Goal: Task Accomplishment & Management: Use online tool/utility

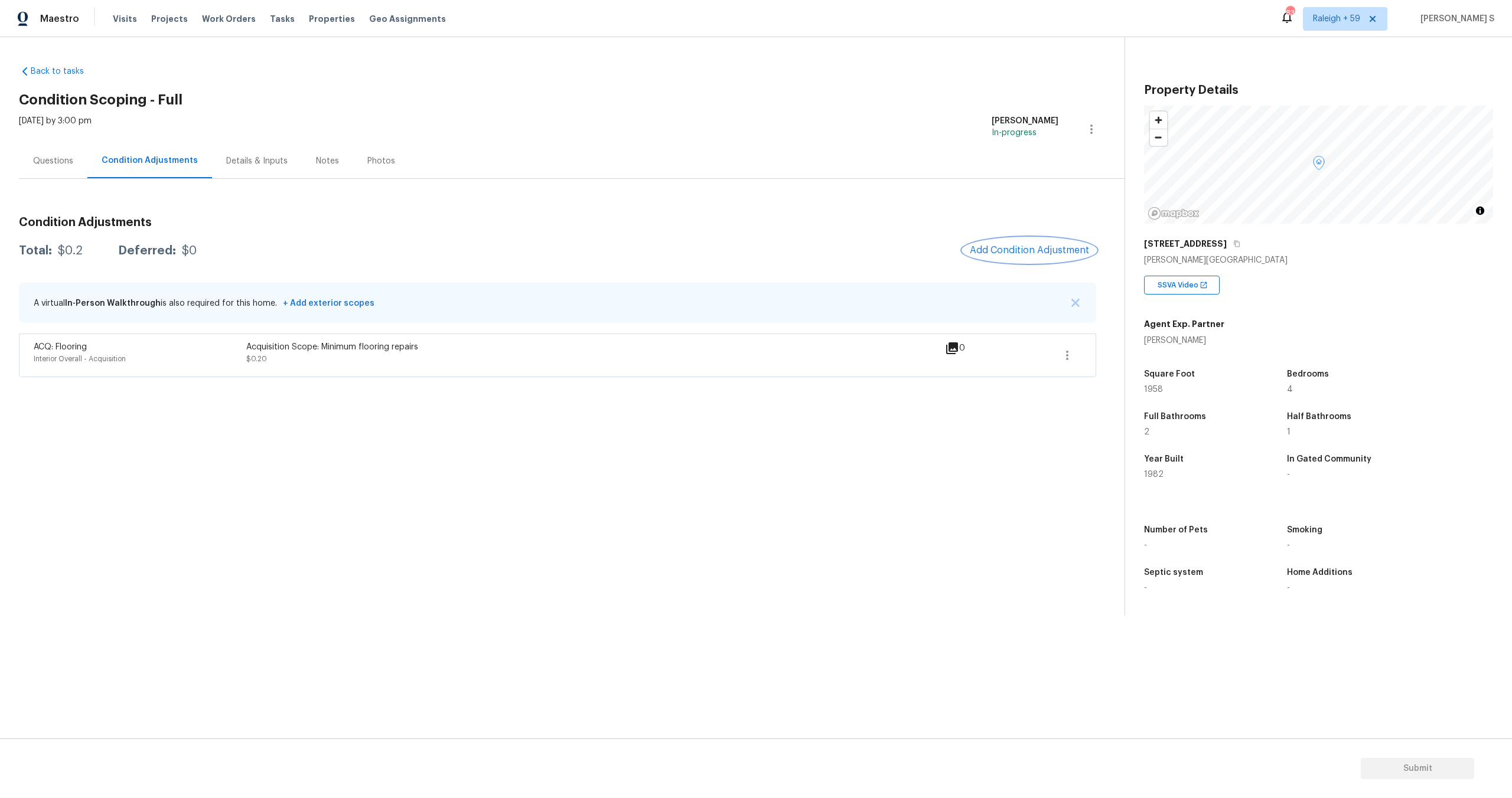
click at [1016, 253] on span "Add Condition Adjustment" at bounding box center [1029, 251] width 119 height 11
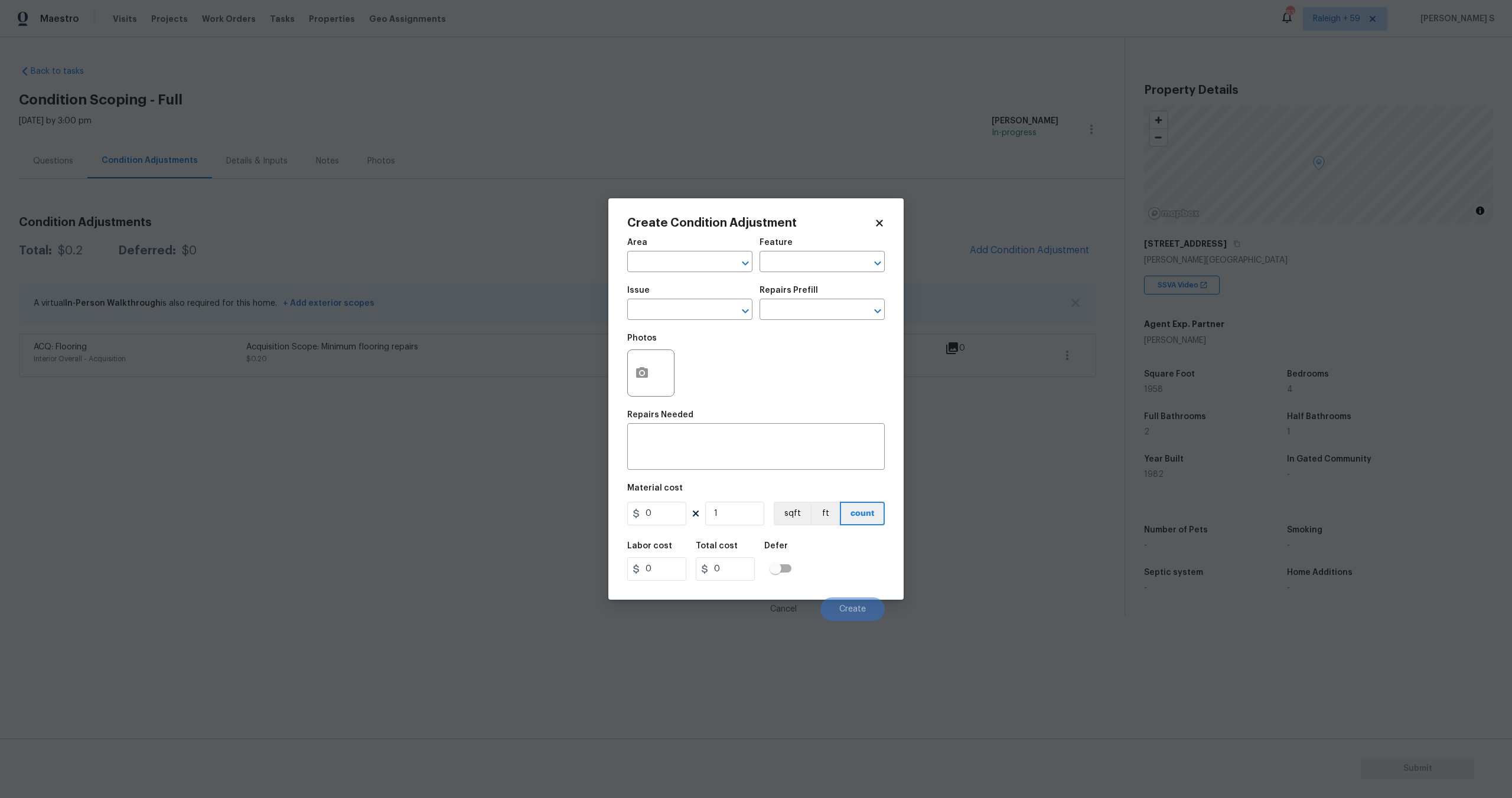
click at [696, 249] on div "Area" at bounding box center [690, 245] width 125 height 15
click at [691, 267] on input "text" at bounding box center [673, 263] width 92 height 18
click at [665, 285] on li "Exterior Overall" at bounding box center [690, 288] width 125 height 19
type input "Exterior Overall"
click at [701, 268] on input "Exterior Overall" at bounding box center [673, 263] width 92 height 18
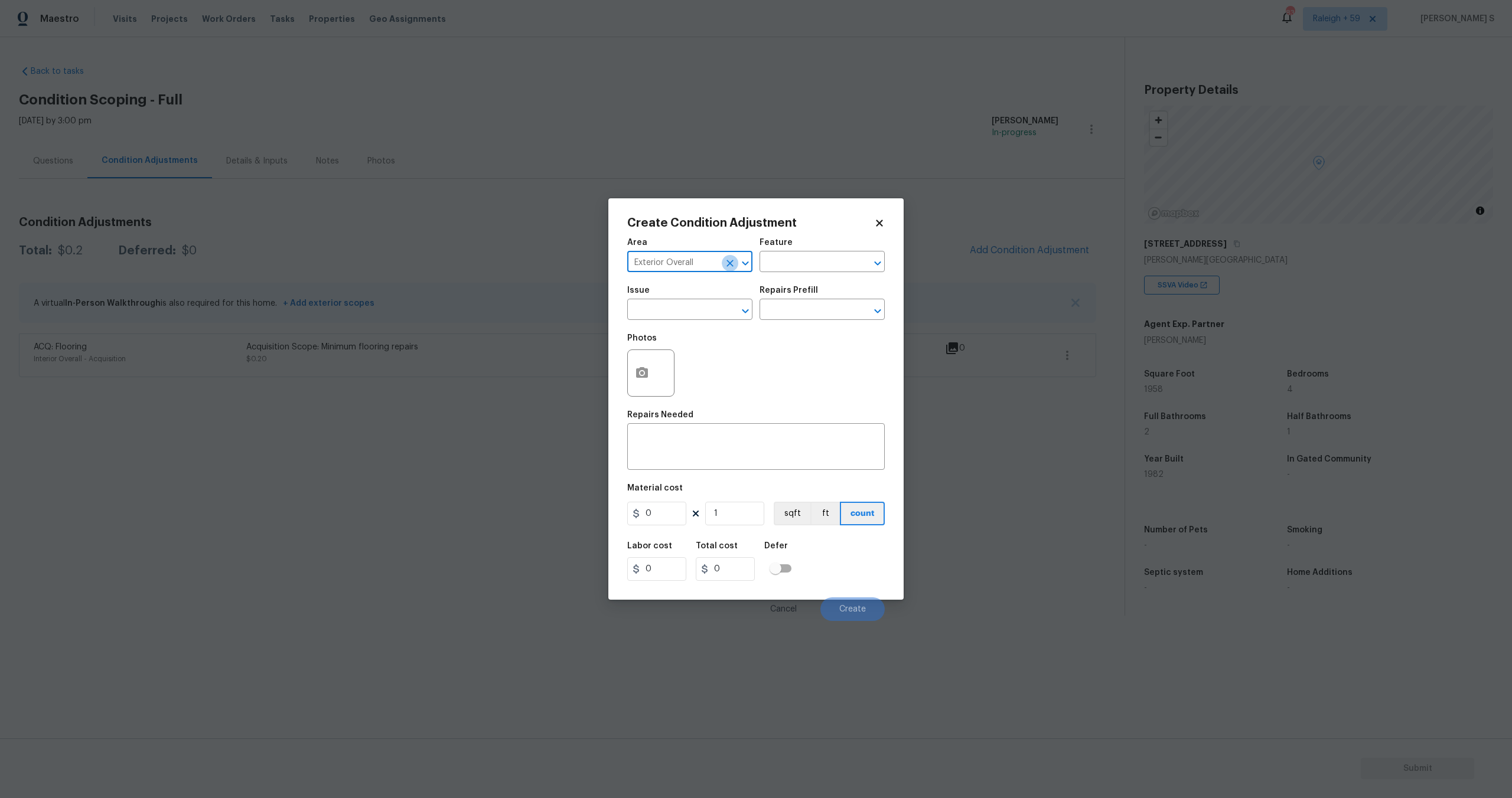
click at [725, 262] on icon "Clear" at bounding box center [729, 263] width 12 height 12
click at [676, 311] on li "Interior Overall" at bounding box center [690, 308] width 125 height 19
type input "Interior Overall"
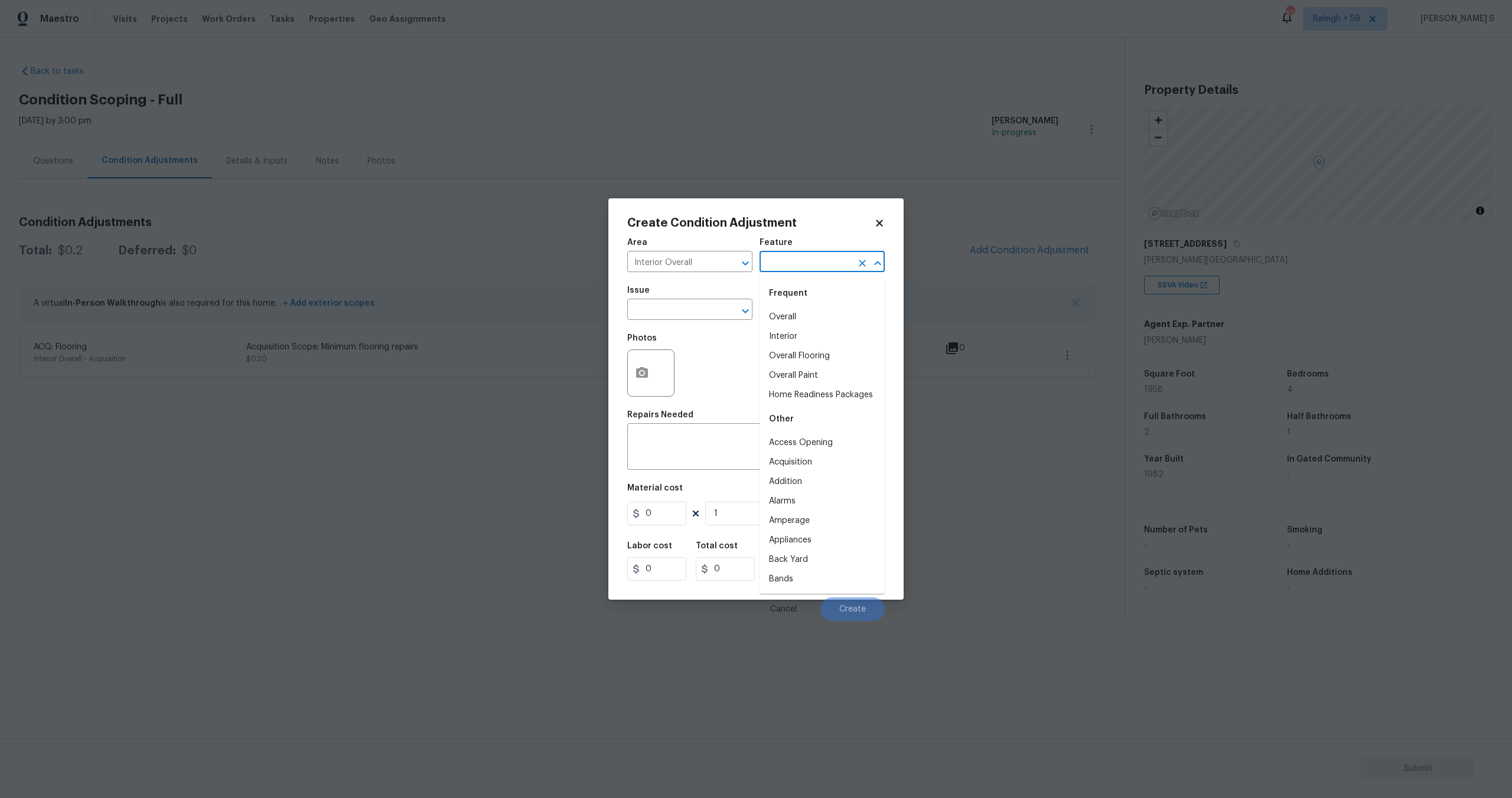
click at [796, 264] on input "text" at bounding box center [805, 263] width 92 height 18
click at [787, 311] on li "Overall" at bounding box center [822, 316] width 125 height 19
type input "Overall"
click at [812, 266] on input "Overall" at bounding box center [805, 263] width 92 height 18
click at [857, 263] on icon "Clear" at bounding box center [862, 263] width 12 height 12
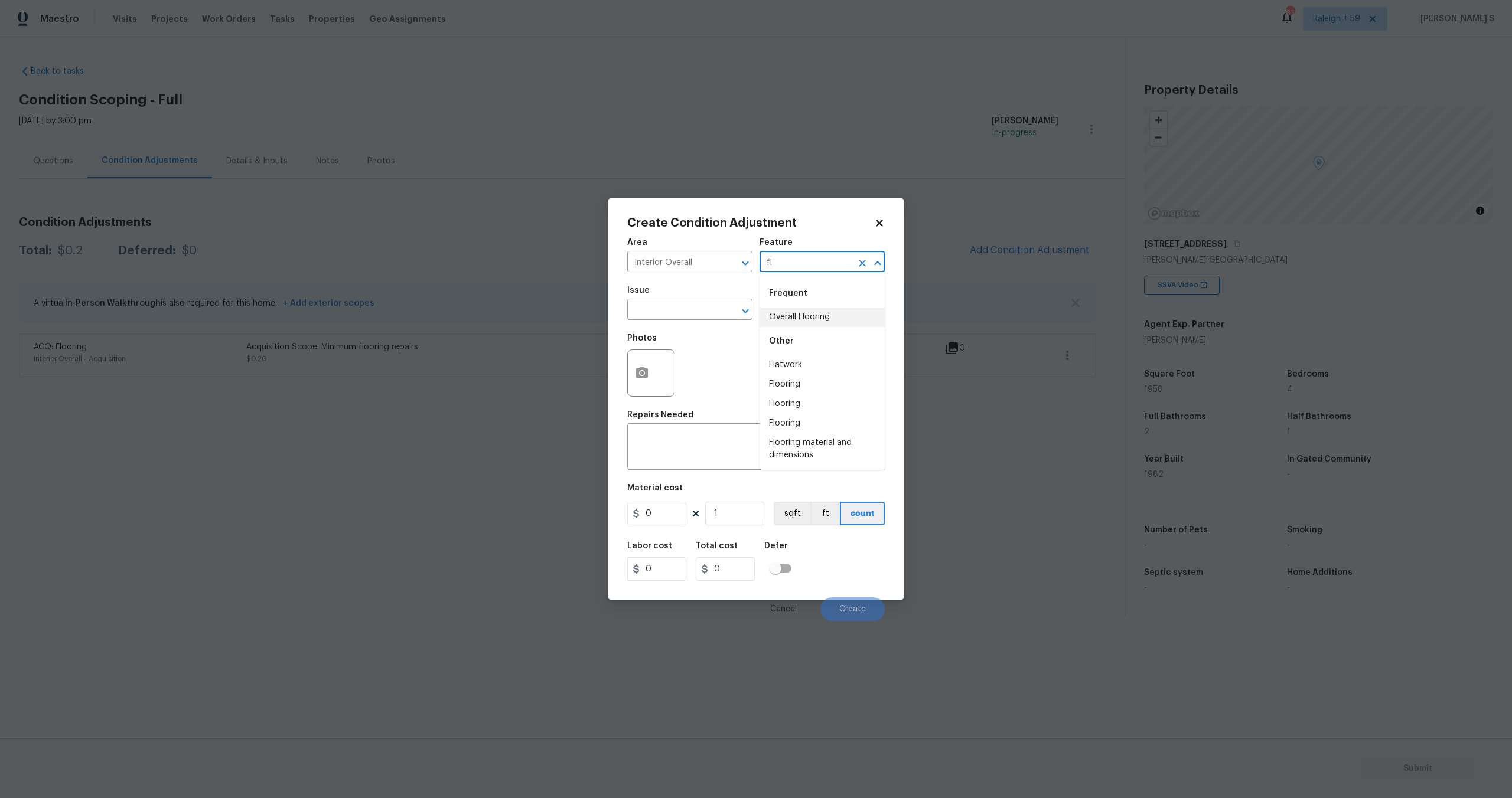
click at [809, 321] on li "Overall Flooring" at bounding box center [822, 316] width 125 height 19
type input "Overall Flooring"
click at [699, 306] on input "text" at bounding box center [673, 311] width 92 height 18
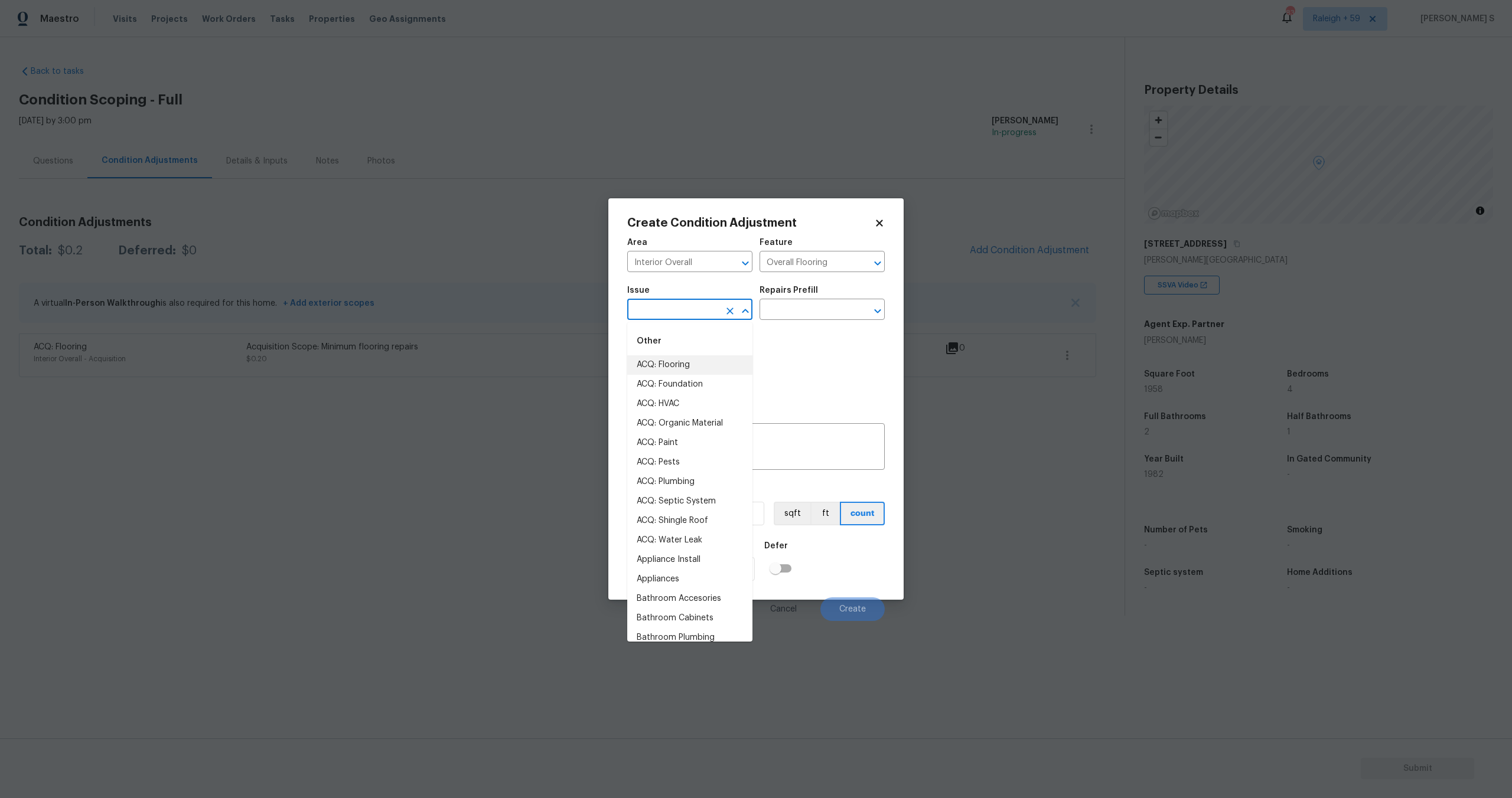
click at [684, 366] on li "ACQ: Flooring" at bounding box center [690, 364] width 125 height 19
type input "ACQ: Flooring"
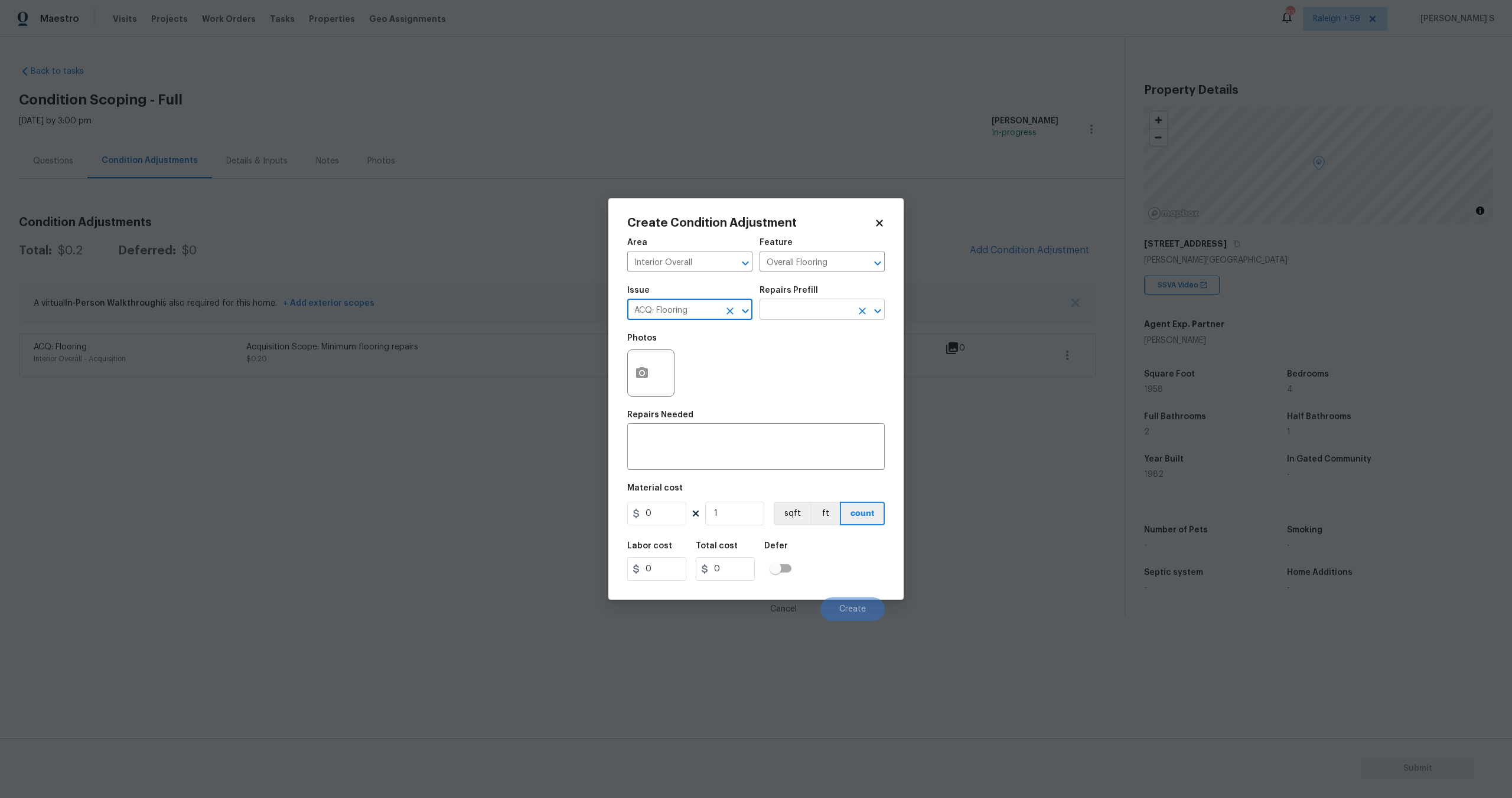
click at [814, 308] on input "text" at bounding box center [805, 311] width 92 height 18
click at [804, 374] on li "Minimum Flooring Repairs $0.20" at bounding box center [822, 374] width 125 height 32
type input "Acquisition"
type textarea "Acquisition Scope: Minimum flooring repairs"
type input "0.2"
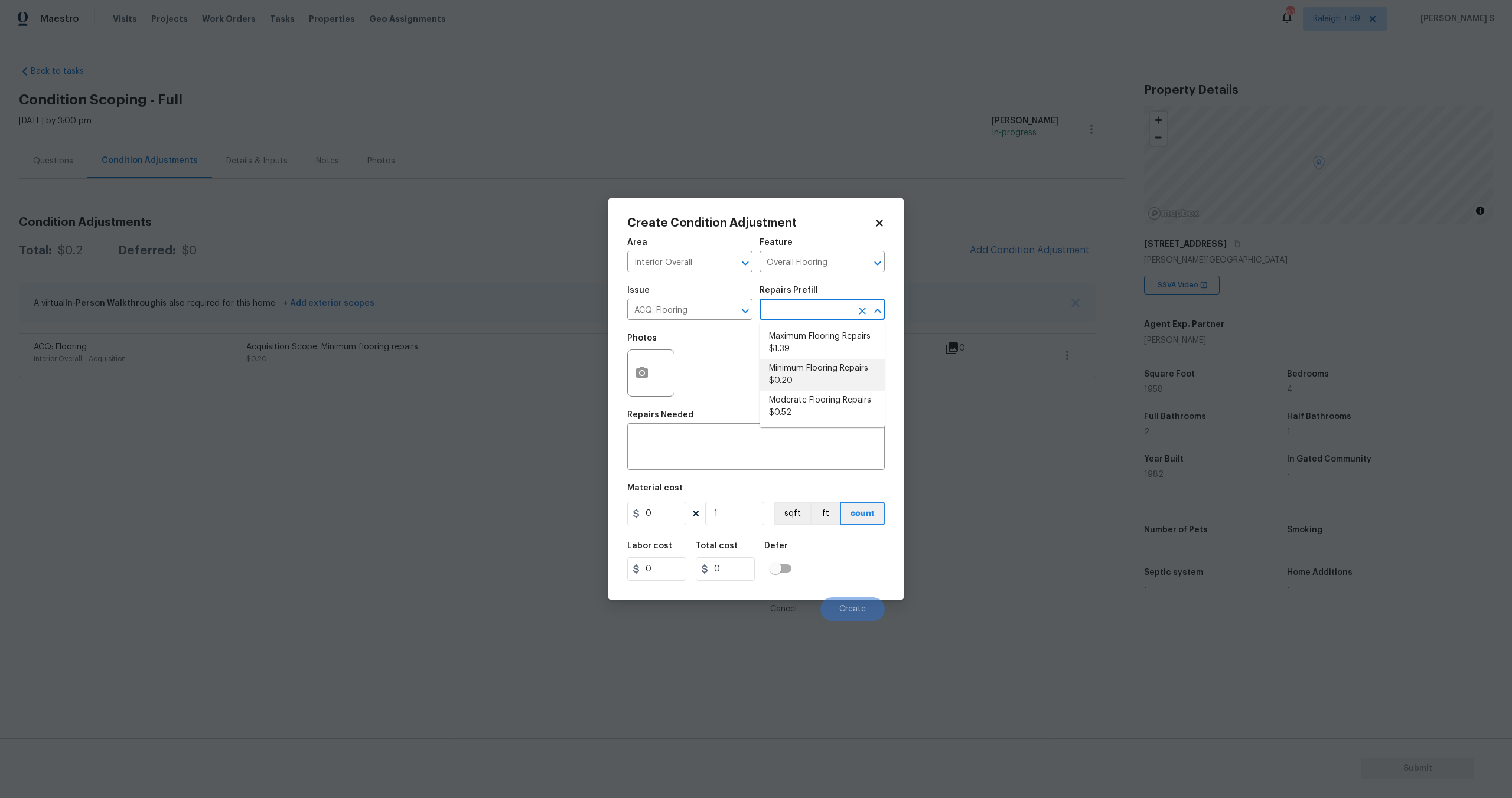
type input "0.2"
click at [668, 511] on input "0.2" at bounding box center [656, 514] width 59 height 24
click at [694, 473] on div "Area Interior Overall ​ Feature Acquisition ​ Issue ACQ: Flooring ​ Repairs Pre…" at bounding box center [756, 426] width 257 height 390
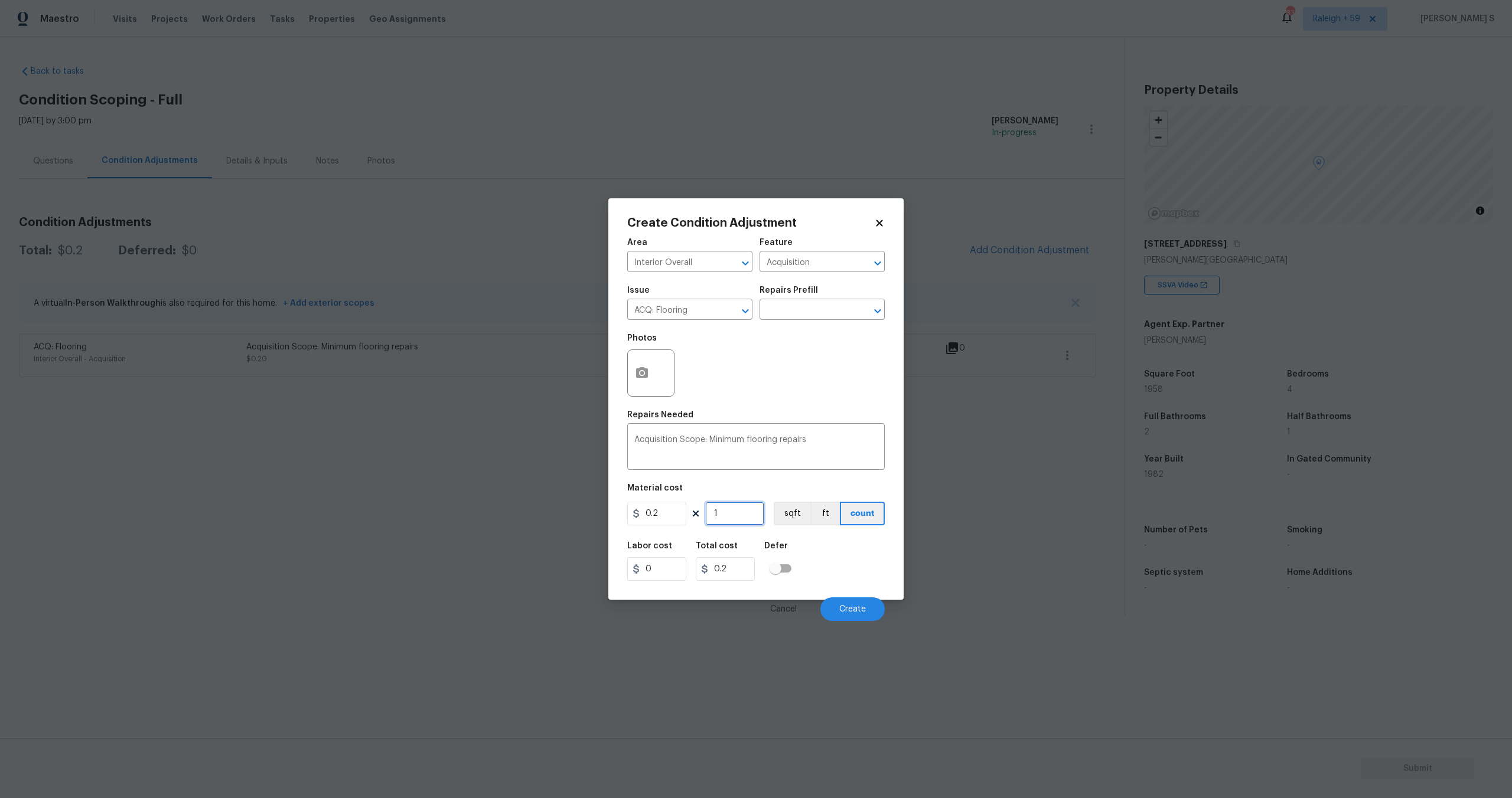
click at [735, 512] on input "1" at bounding box center [735, 514] width 59 height 24
type input "0"
type input "5"
type input "1"
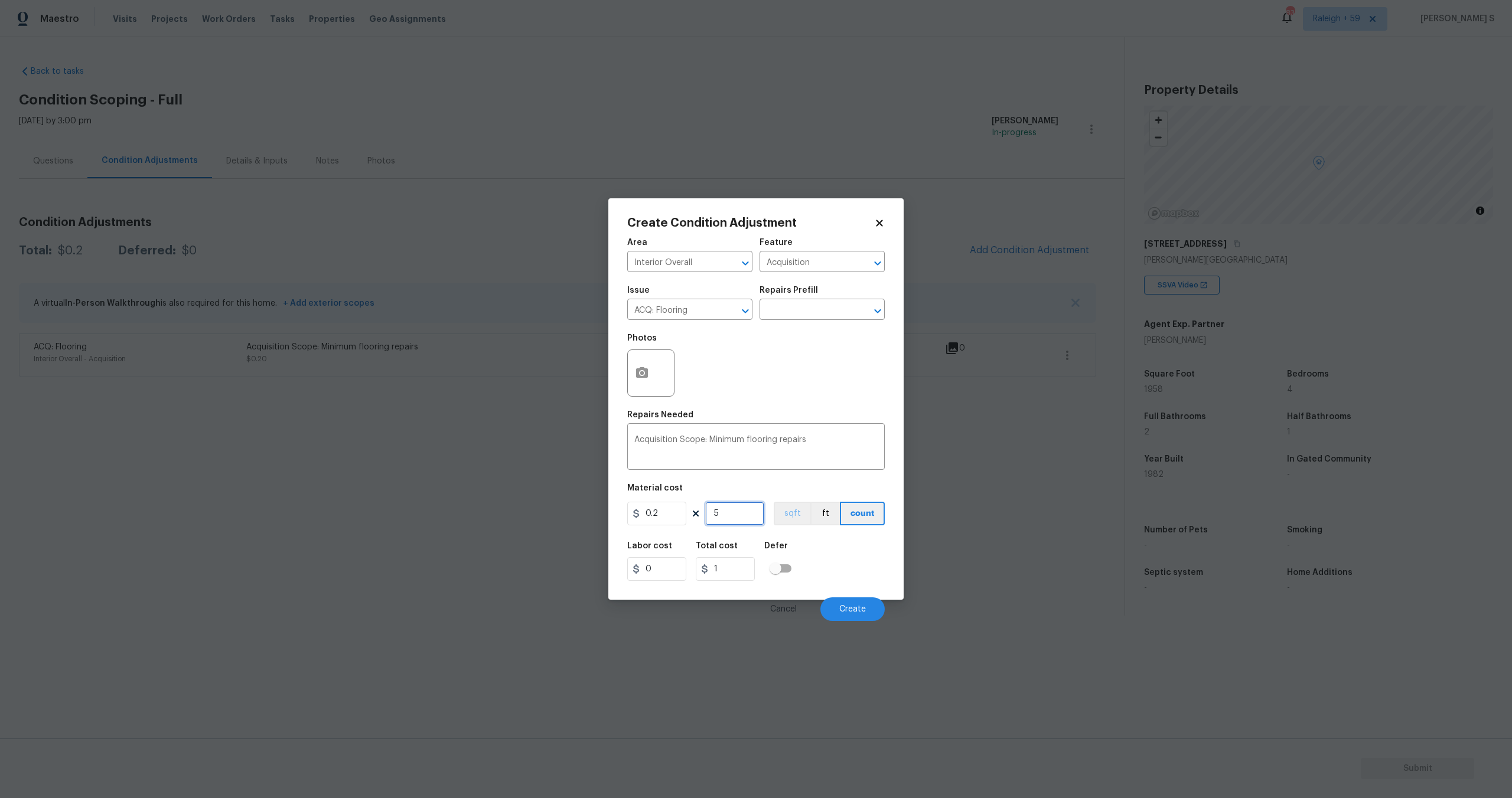
type input "5"
click at [792, 508] on button "sqft" at bounding box center [792, 514] width 36 height 24
click at [861, 618] on button "Create" at bounding box center [852, 609] width 65 height 24
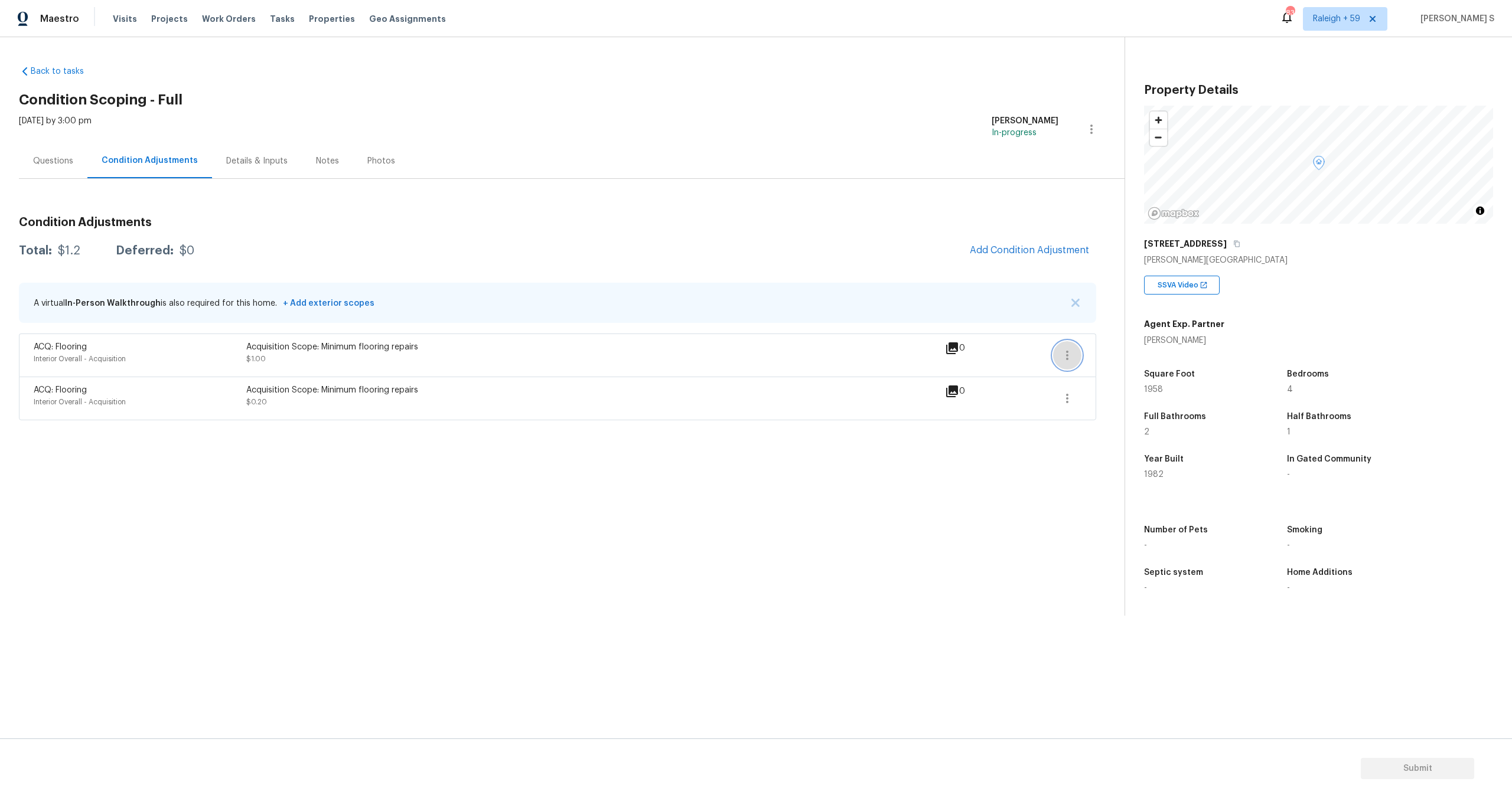
click at [1076, 354] on button "button" at bounding box center [1066, 354] width 28 height 28
click at [1005, 450] on section "Back to tasks Condition Scoping - Full [DATE] by 3:00 pm [PERSON_NAME] In-progr…" at bounding box center [572, 336] width 1106 height 560
click at [1076, 302] on img "button" at bounding box center [1075, 303] width 8 height 8
